Goal: Use online tool/utility: Utilize a website feature to perform a specific function

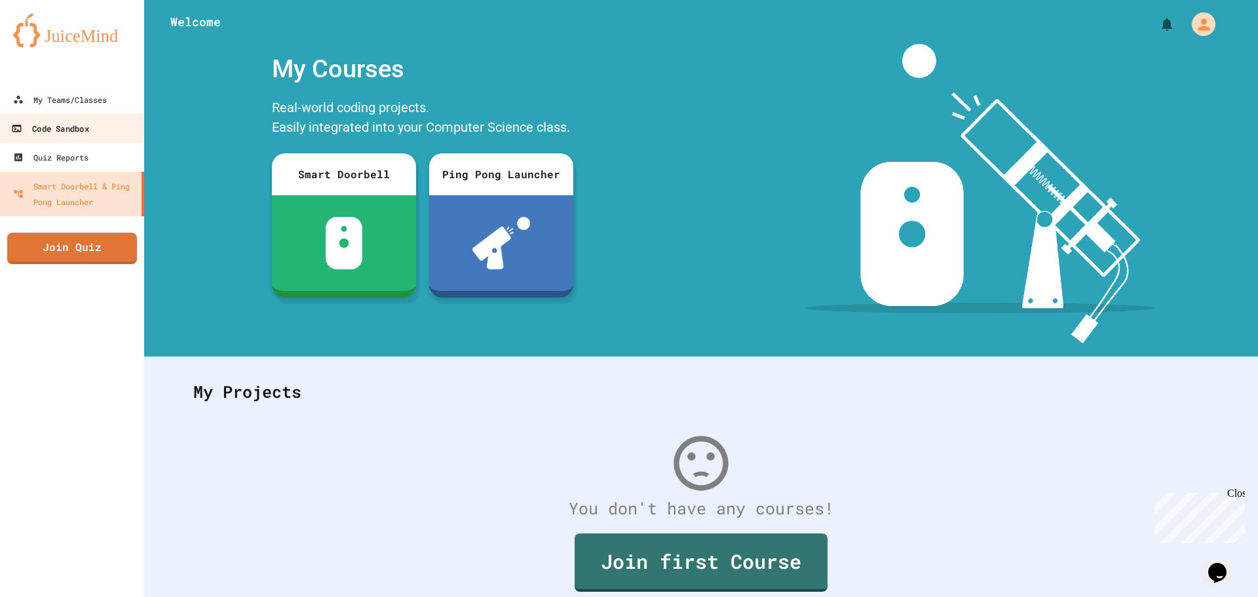
click at [71, 125] on div "Code Sandbox" at bounding box center [49, 129] width 77 height 16
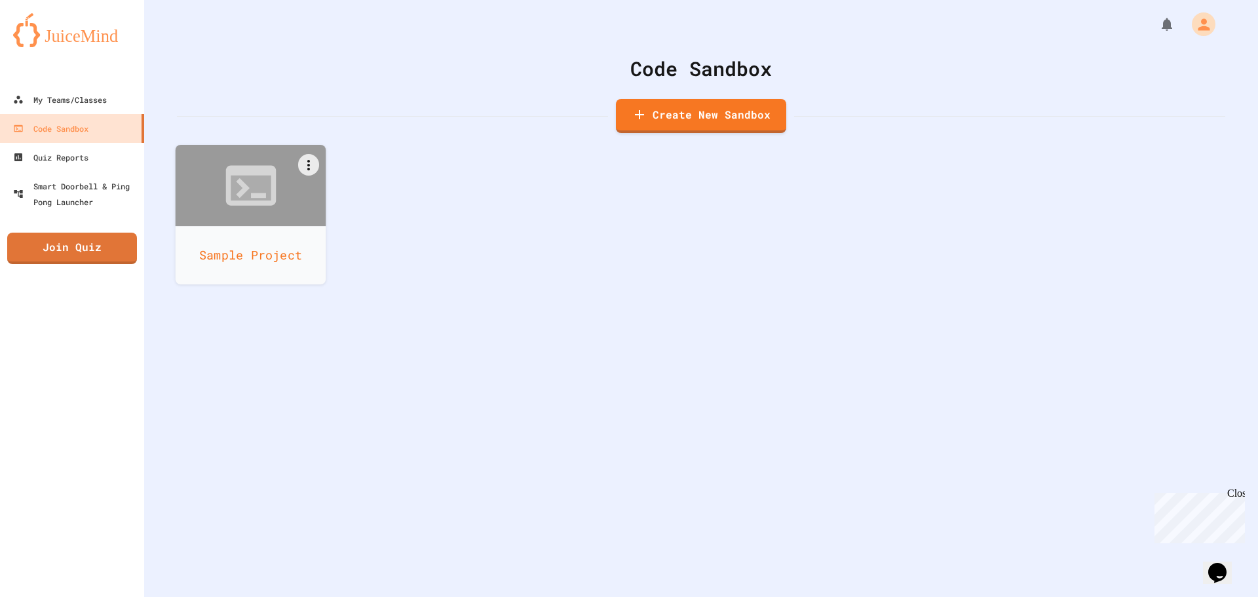
click at [287, 227] on div "Sample Project" at bounding box center [251, 255] width 151 height 58
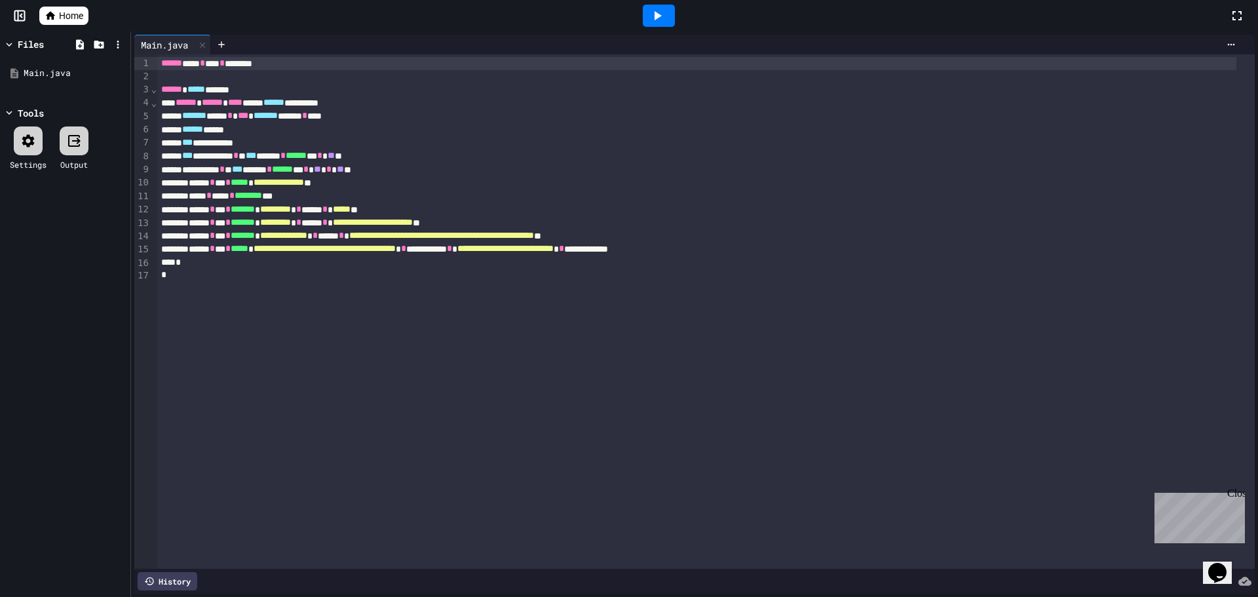
click at [454, 569] on div "History" at bounding box center [694, 581] width 1121 height 25
click at [659, 20] on icon at bounding box center [657, 16] width 16 height 16
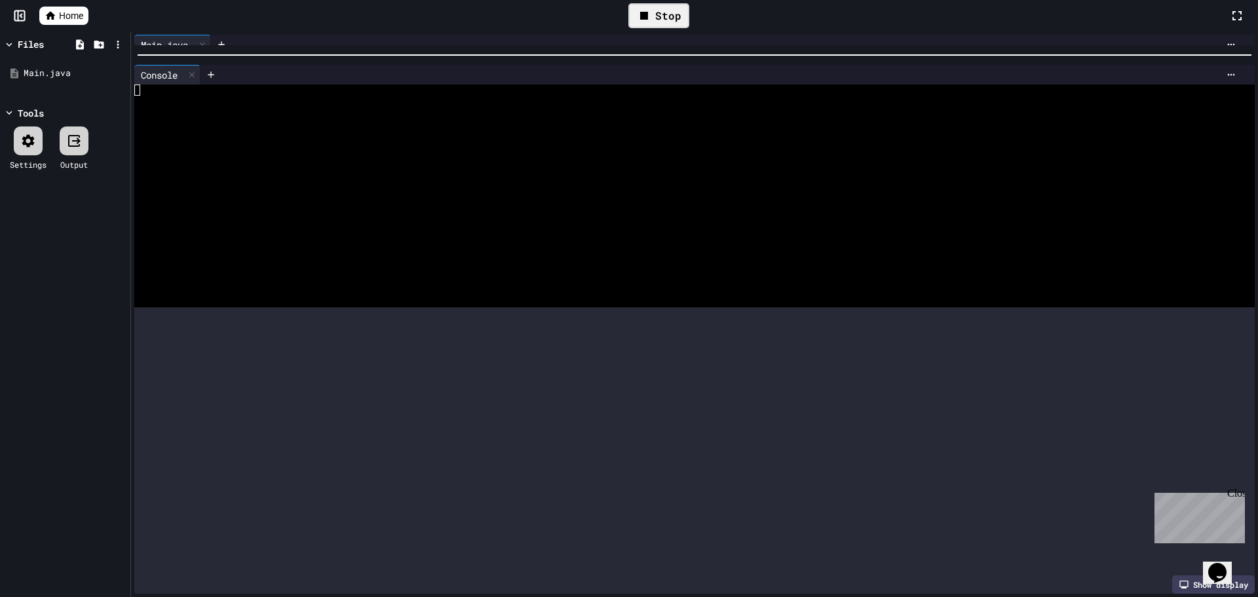
click at [374, 48] on div at bounding box center [694, 54] width 1127 height 13
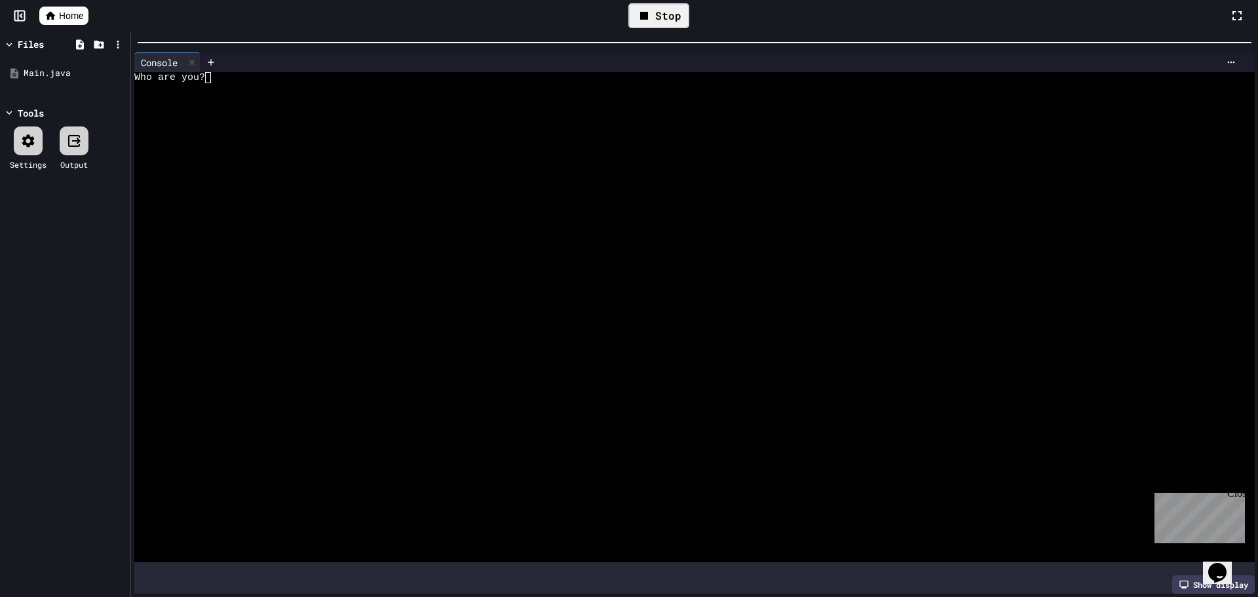
click at [382, 94] on div at bounding box center [682, 99] width 1097 height 11
